Goal: Task Accomplishment & Management: Complete application form

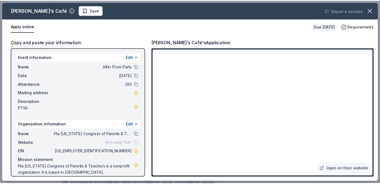
scroll to position [81, 0]
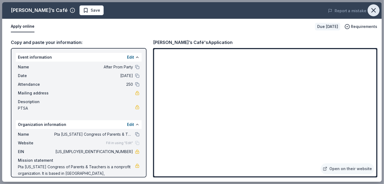
click at [377, 11] on icon "button" at bounding box center [374, 11] width 8 height 8
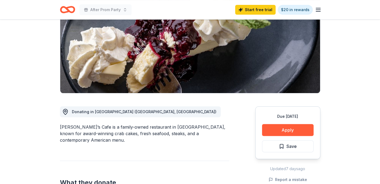
scroll to position [0, 0]
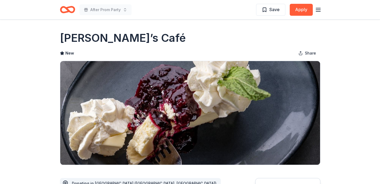
click at [320, 12] on icon "button" at bounding box center [318, 10] width 7 height 7
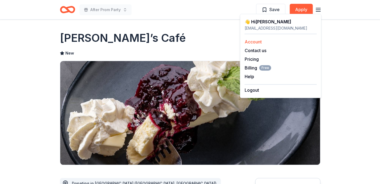
click at [258, 41] on link "Account" at bounding box center [253, 41] width 17 height 5
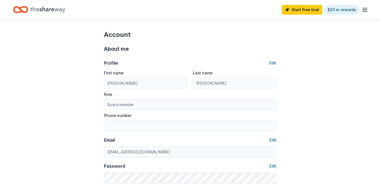
click at [363, 10] on line "button" at bounding box center [365, 10] width 4 height 0
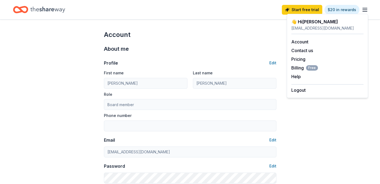
click at [46, 11] on icon "Home" at bounding box center [47, 10] width 35 height 6
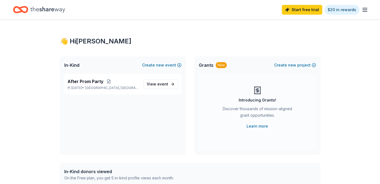
click at [256, 89] on icon at bounding box center [257, 90] width 9 height 9
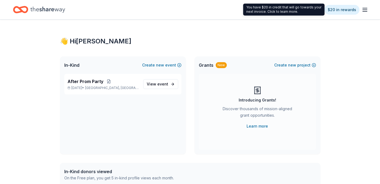
click at [366, 12] on icon "button" at bounding box center [365, 10] width 7 height 7
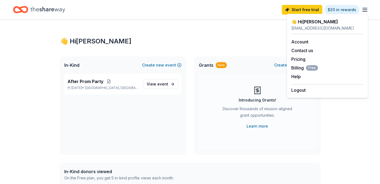
click at [307, 23] on div "👋 Hi Dave" at bounding box center [328, 21] width 72 height 7
click at [303, 29] on div "etptsapresident@gmail.com" at bounding box center [328, 28] width 72 height 7
click at [297, 47] on button "Contact us" at bounding box center [303, 50] width 22 height 7
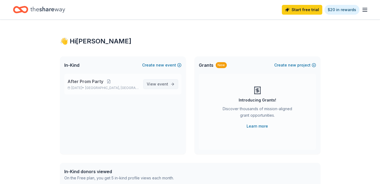
click at [152, 84] on span "View event" at bounding box center [157, 84] width 21 height 7
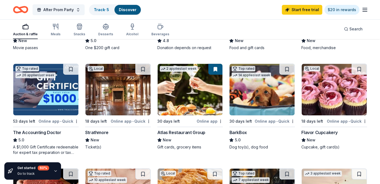
scroll to position [163, 0]
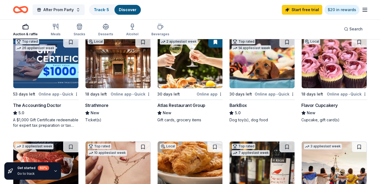
click at [319, 64] on img at bounding box center [334, 63] width 65 height 52
click at [321, 92] on div "18 days left" at bounding box center [313, 94] width 22 height 7
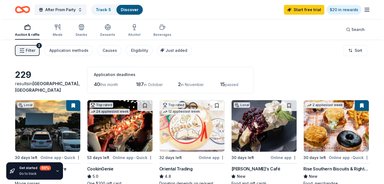
scroll to position [0, 0]
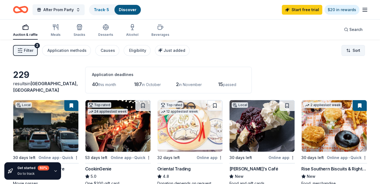
click at [349, 50] on html "After Prom Party Track · 5 Discover Start free trial $20 in rewards Auction & r…" at bounding box center [190, 92] width 380 height 184
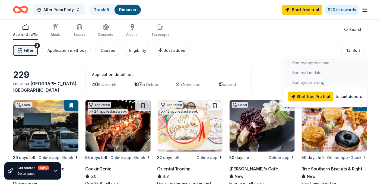
click at [309, 73] on div at bounding box center [325, 72] width 83 height 29
click at [307, 61] on div at bounding box center [325, 72] width 83 height 29
click at [306, 73] on div at bounding box center [325, 72] width 83 height 29
click at [308, 86] on div at bounding box center [325, 72] width 83 height 29
click at [164, 51] on html "After Prom Party Track · 5 Discover Start free trial $20 in rewards Auction & r…" at bounding box center [192, 92] width 384 height 184
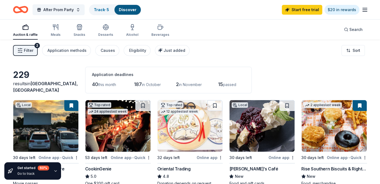
click at [164, 51] on span "Just added" at bounding box center [175, 50] width 22 height 5
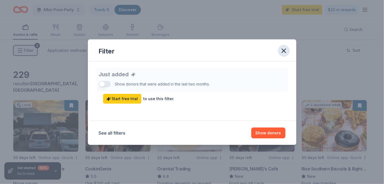
click at [283, 48] on icon "button" at bounding box center [284, 51] width 8 height 8
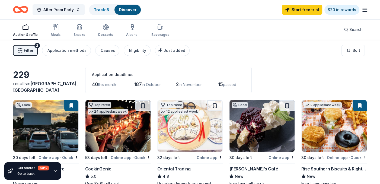
click at [21, 47] on button "Filter 2" at bounding box center [25, 50] width 25 height 11
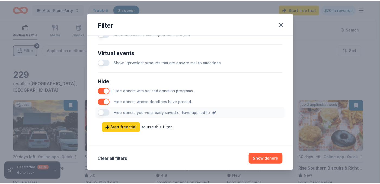
scroll to position [282, 0]
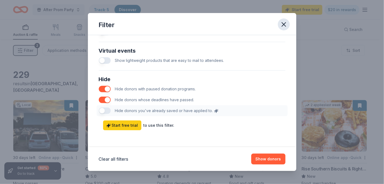
click at [283, 25] on icon "button" at bounding box center [284, 25] width 8 height 8
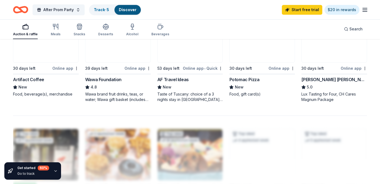
scroll to position [407, 0]
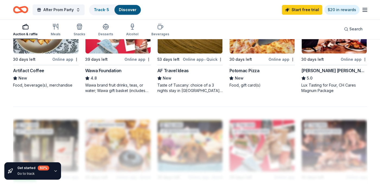
click at [28, 58] on div "30 days left" at bounding box center [24, 59] width 23 height 7
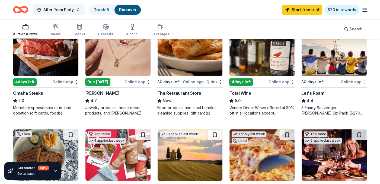
scroll to position [272, 0]
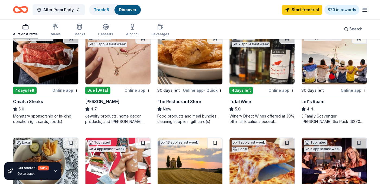
click at [188, 65] on img at bounding box center [190, 59] width 65 height 52
click at [122, 71] on img at bounding box center [118, 59] width 65 height 52
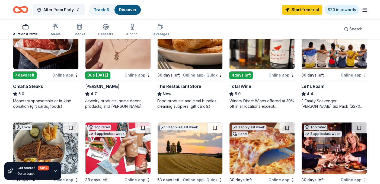
scroll to position [299, 0]
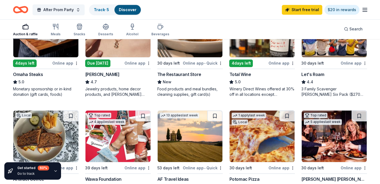
click at [31, 74] on div "Omaha Steaks" at bounding box center [28, 74] width 30 height 7
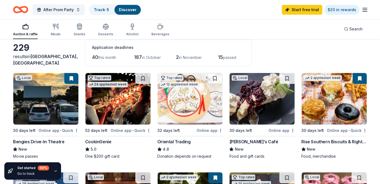
scroll to position [0, 0]
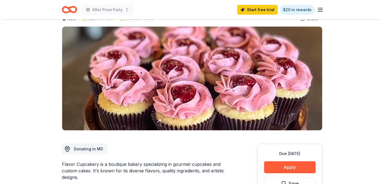
scroll to position [81, 0]
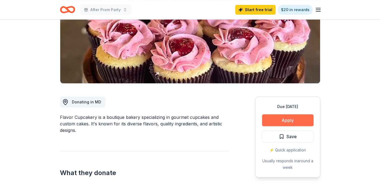
click at [299, 118] on button "Apply" at bounding box center [288, 120] width 52 height 12
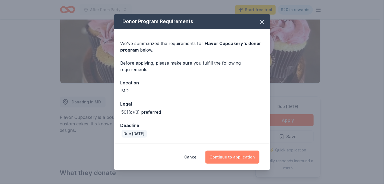
click at [228, 158] on button "Continue to application" at bounding box center [233, 157] width 54 height 13
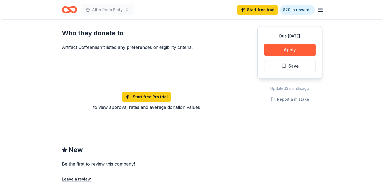
scroll to position [299, 0]
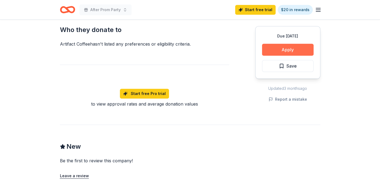
click at [272, 50] on button "Apply" at bounding box center [288, 50] width 52 height 12
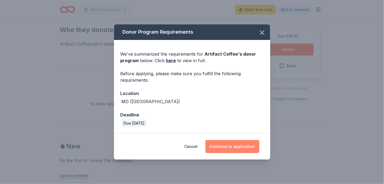
click at [219, 144] on button "Continue to application" at bounding box center [233, 146] width 54 height 13
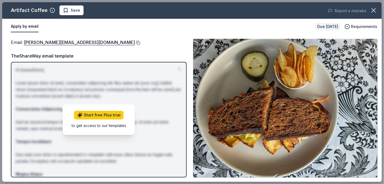
drag, startPoint x: 23, startPoint y: 41, endPoint x: 84, endPoint y: 41, distance: 61.6
click at [84, 41] on div "Email : lisa@woodberrykitchen.com" at bounding box center [99, 42] width 176 height 7
click at [135, 42] on button at bounding box center [137, 43] width 5 height 4
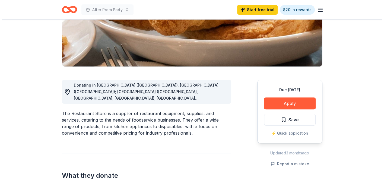
scroll to position [109, 0]
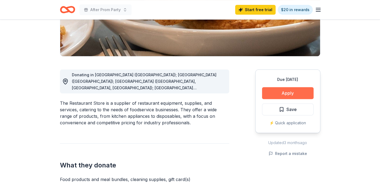
click at [282, 89] on button "Apply" at bounding box center [288, 93] width 52 height 12
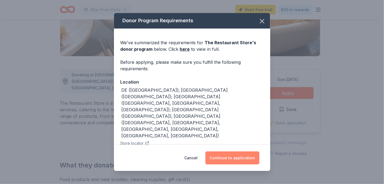
click at [241, 160] on button "Continue to application" at bounding box center [233, 158] width 54 height 13
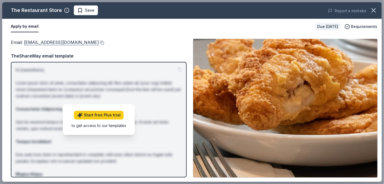
drag, startPoint x: 23, startPoint y: 42, endPoint x: 83, endPoint y: 43, distance: 60.0
click at [83, 43] on span "Email : help@therestaurantstore.com" at bounding box center [55, 42] width 88 height 5
click at [99, 43] on button at bounding box center [101, 43] width 5 height 4
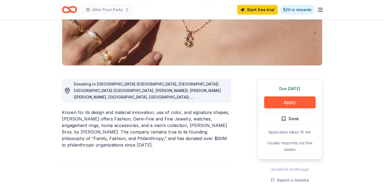
scroll to position [109, 0]
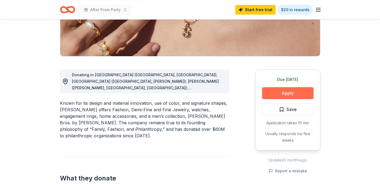
click at [272, 93] on button "Apply" at bounding box center [288, 93] width 52 height 12
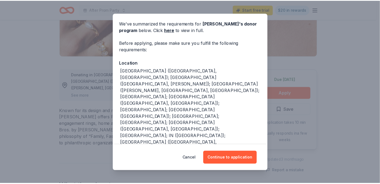
scroll to position [79, 0]
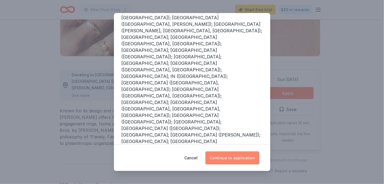
click at [242, 156] on button "Continue to application" at bounding box center [233, 158] width 54 height 13
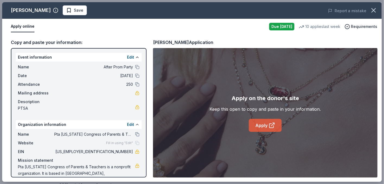
click at [254, 125] on link "Apply" at bounding box center [265, 125] width 33 height 13
click at [376, 10] on icon "button" at bounding box center [374, 11] width 8 height 8
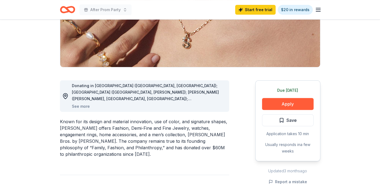
scroll to position [0, 0]
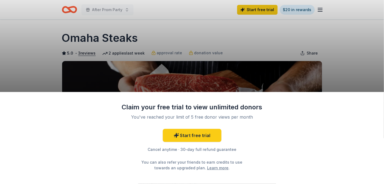
click at [366, 80] on div "Claim your free trial to view unlimited donors You've reached your limit of 5 f…" at bounding box center [192, 92] width 384 height 184
